Goal: Check status

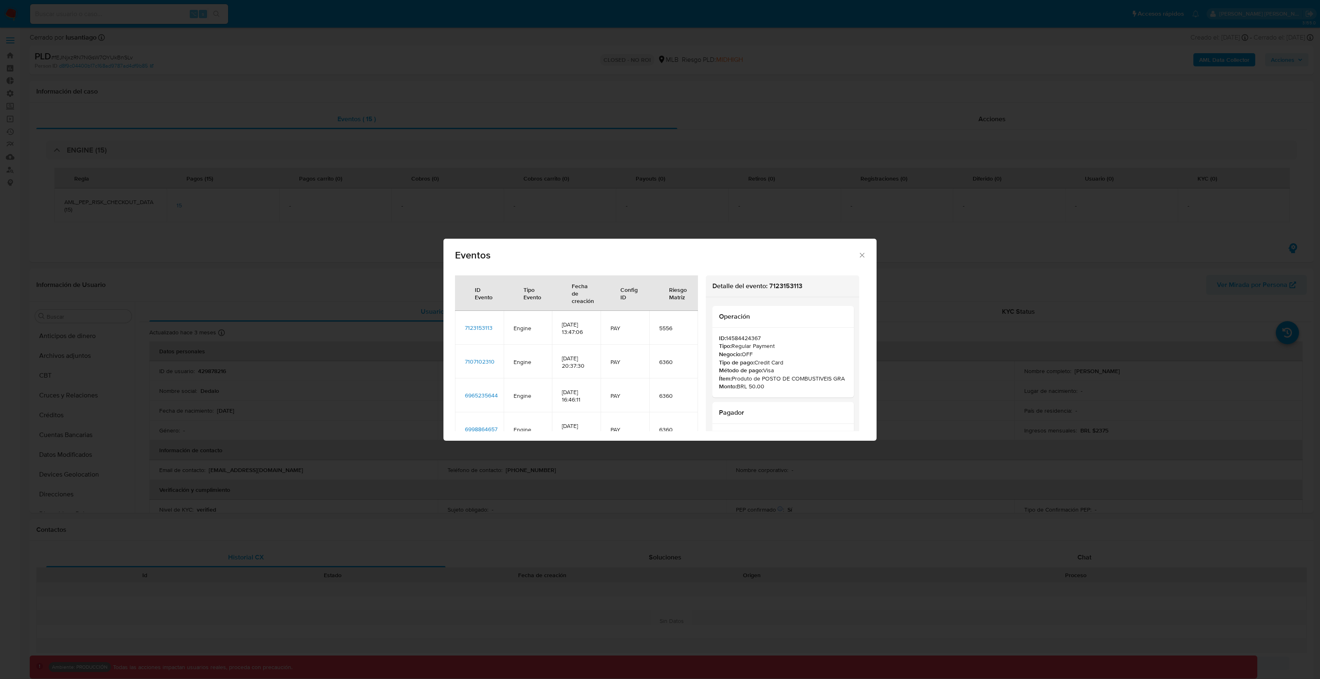
select select "10"
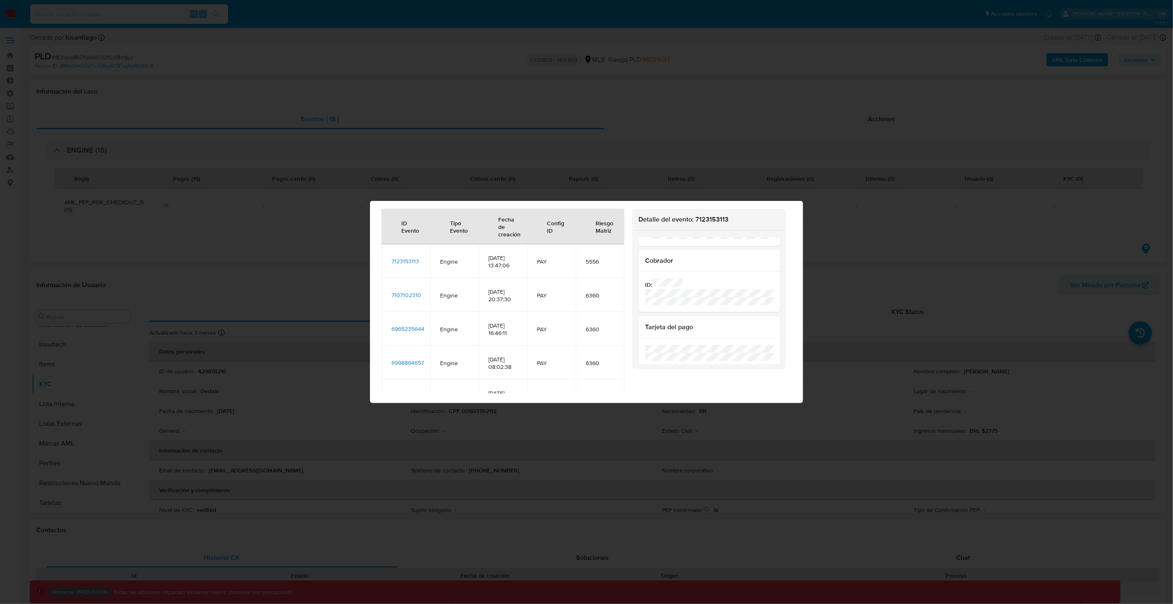
scroll to position [151, 0]
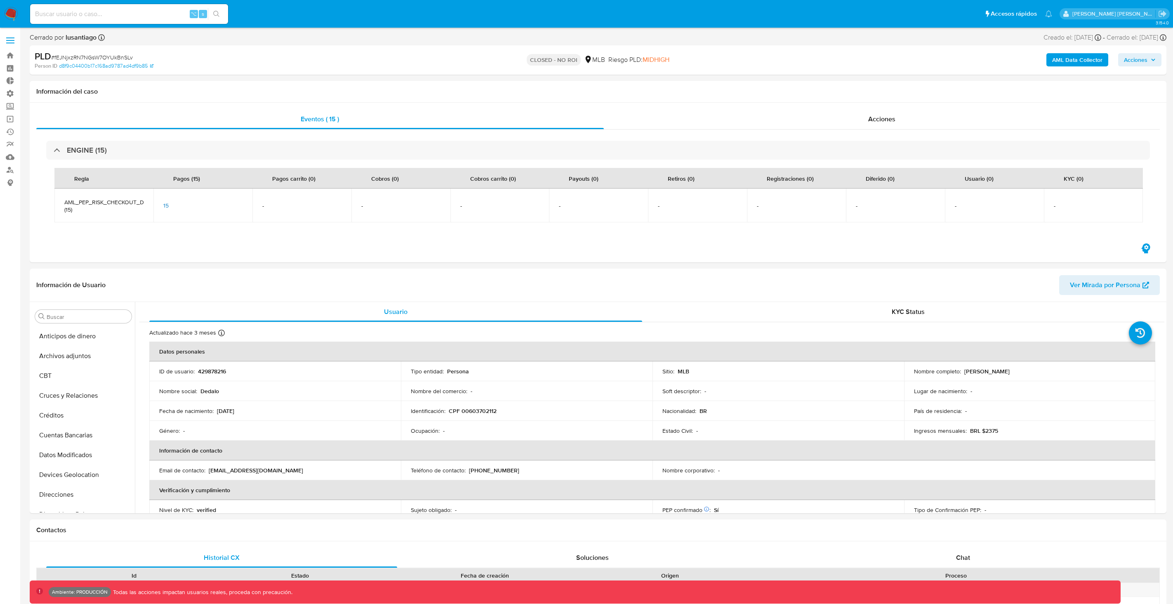
select select "10"
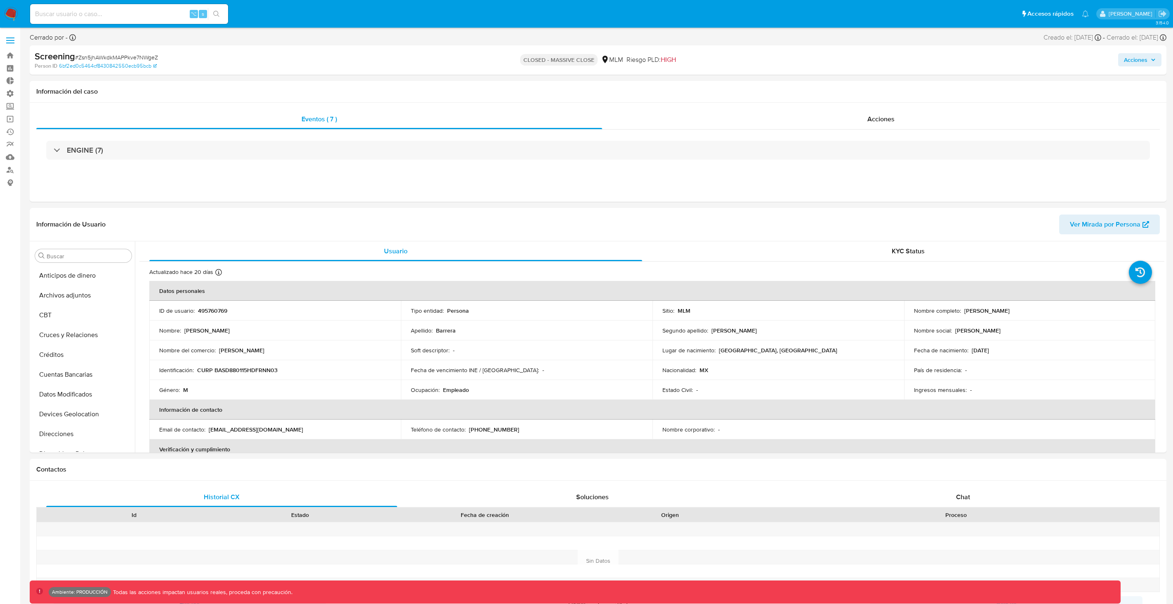
select select "10"
